Goal: Book appointment/travel/reservation

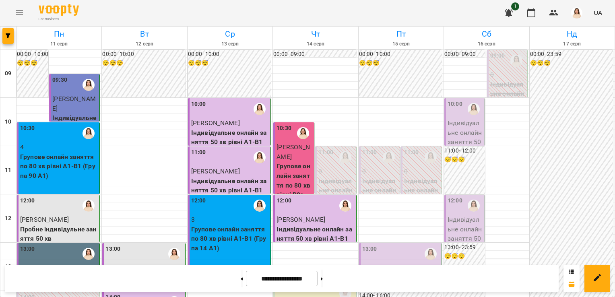
scroll to position [283, 0]
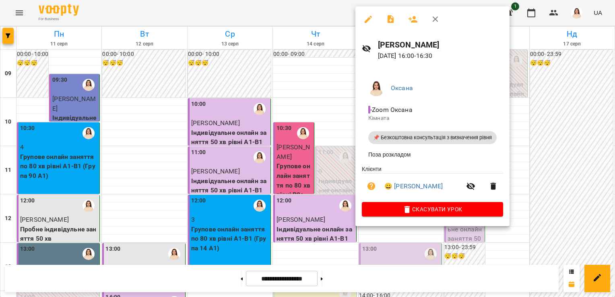
click at [390, 23] on icon "button" at bounding box center [391, 19] width 10 height 10
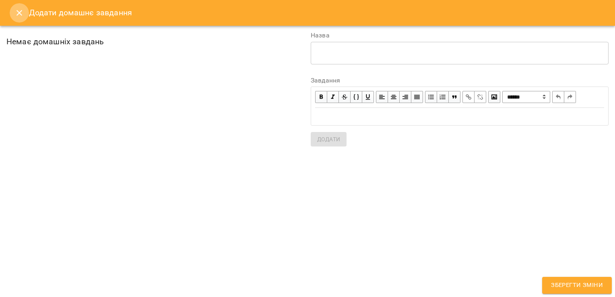
click at [19, 10] on icon "Close" at bounding box center [19, 13] width 10 height 10
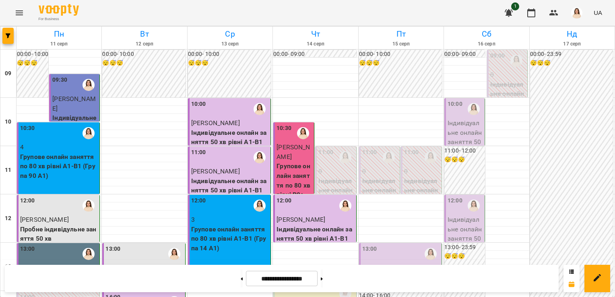
scroll to position [465, 0]
click at [323, 278] on button at bounding box center [322, 279] width 2 height 18
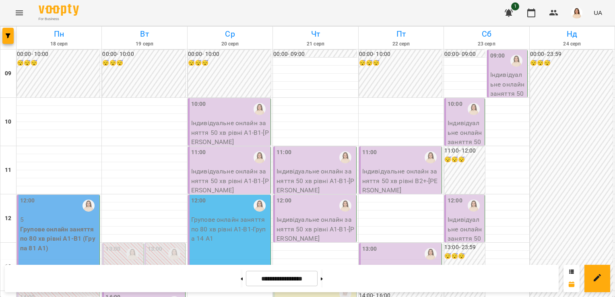
scroll to position [0, 0]
click at [241, 284] on button at bounding box center [242, 279] width 2 height 18
type input "**********"
